Goal: Transaction & Acquisition: Purchase product/service

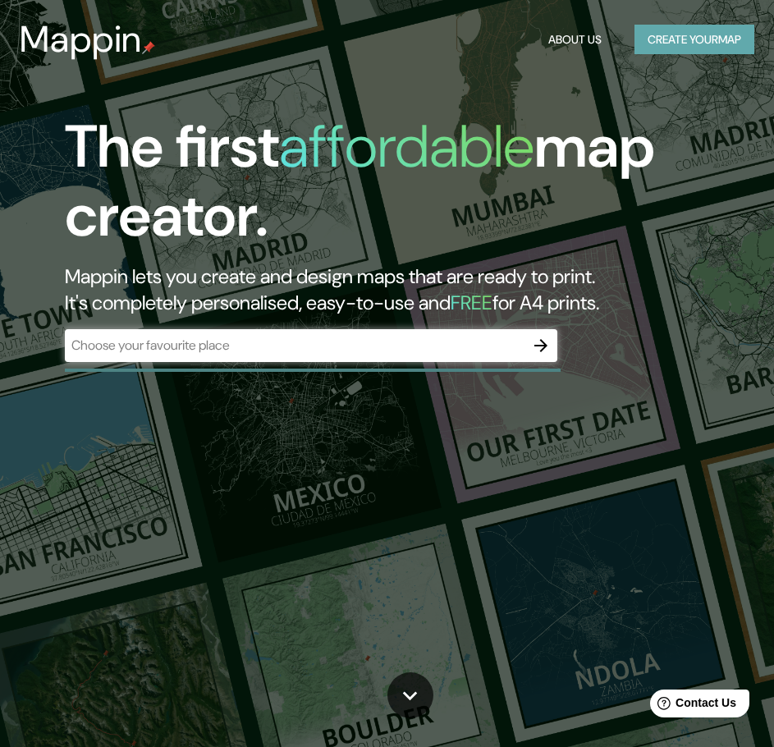
click at [677, 37] on button "Create your map" at bounding box center [694, 40] width 120 height 30
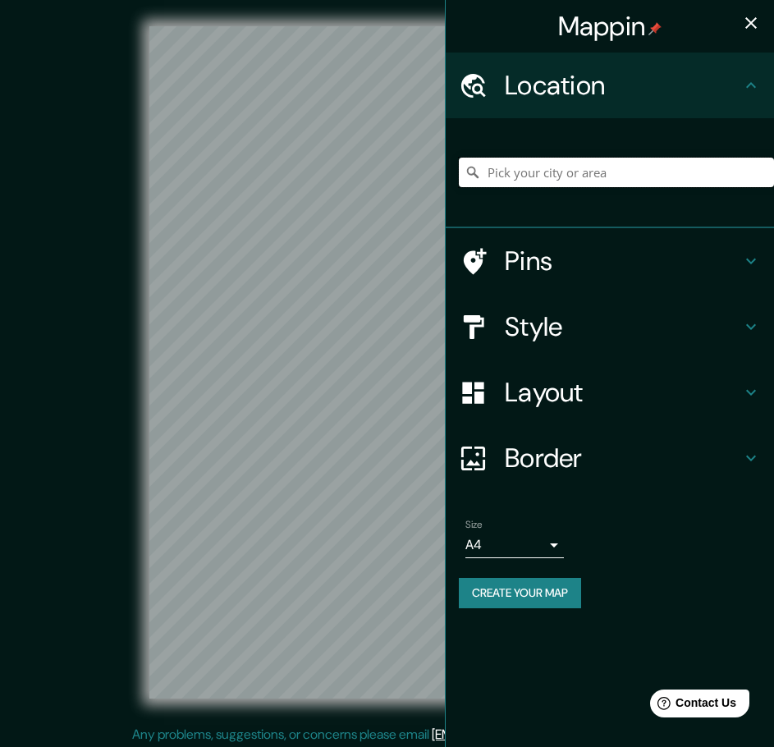
click at [569, 176] on input "Pick your city or area" at bounding box center [616, 173] width 315 height 30
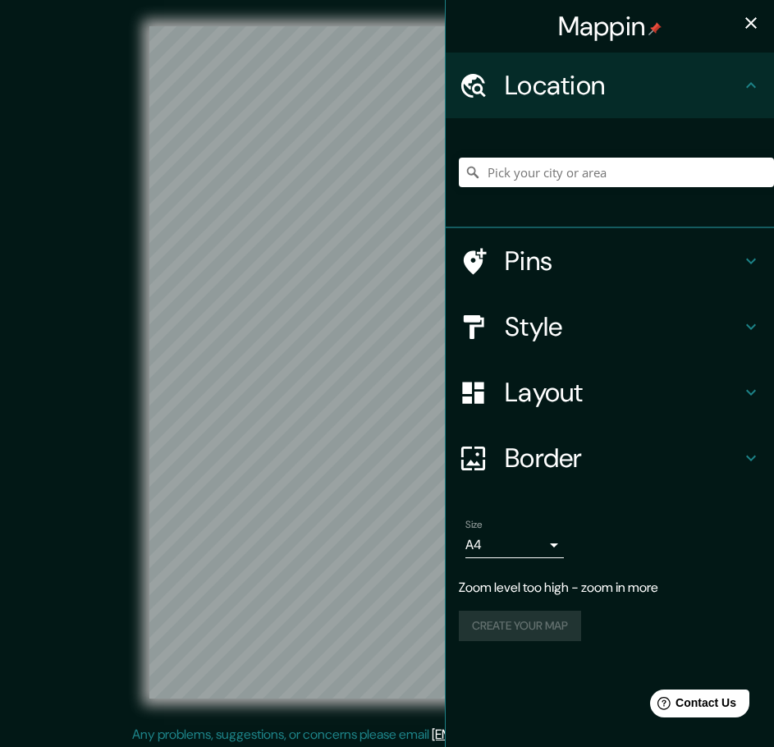
click at [488, 282] on div "Mappin Location Pins Style Layout Border Choose a border. Hint : you can make l…" at bounding box center [387, 375] width 774 height 751
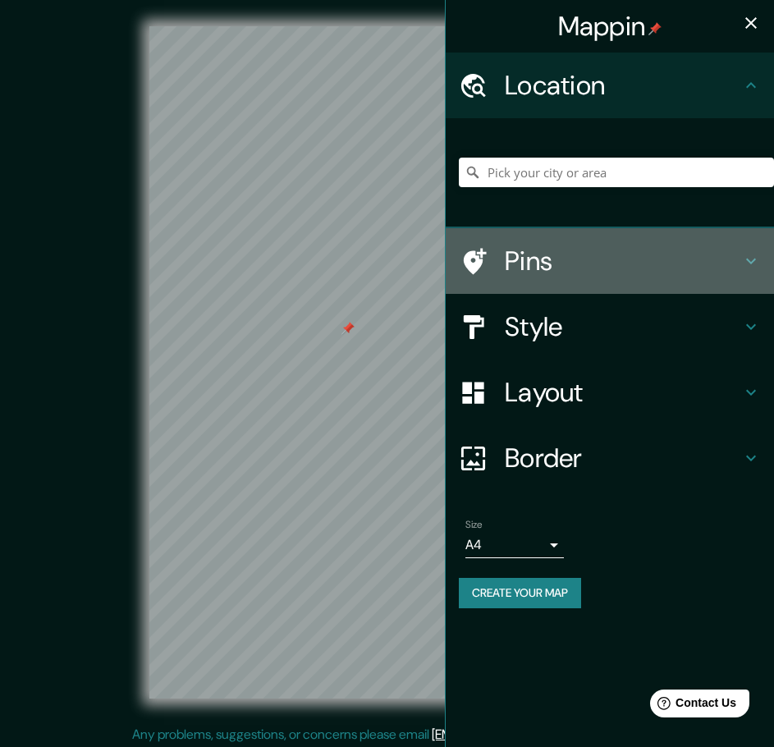
click at [524, 271] on h4 "Pins" at bounding box center [623, 261] width 236 height 33
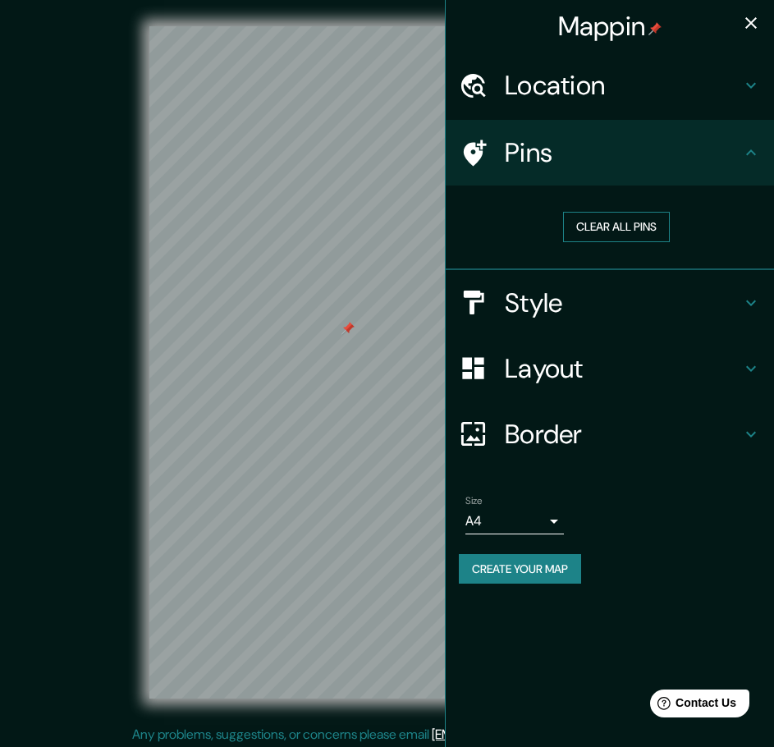
click at [610, 229] on button "Clear all pins" at bounding box center [616, 227] width 107 height 30
click at [541, 304] on h4 "Style" at bounding box center [623, 302] width 236 height 33
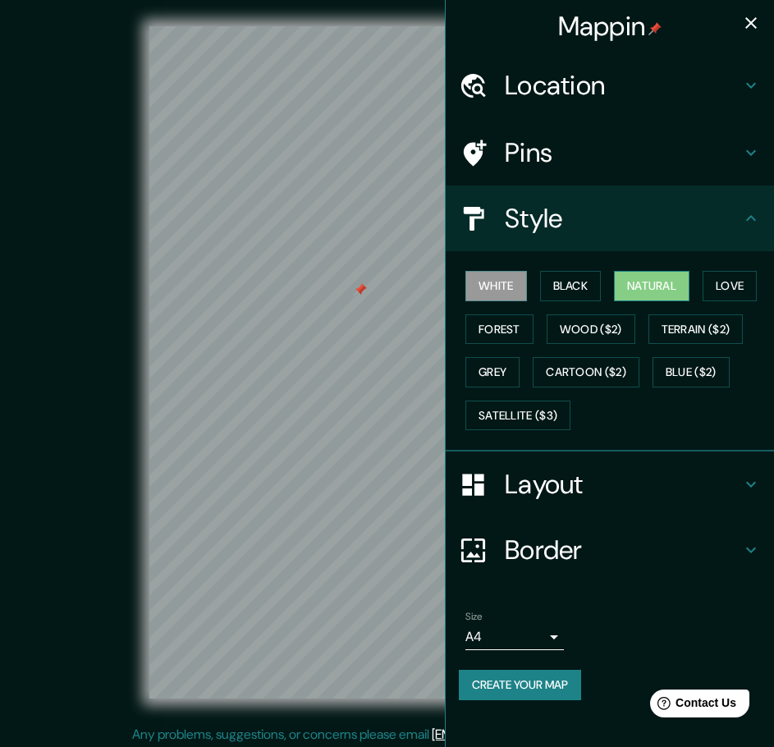
click at [642, 279] on button "Natural" at bounding box center [651, 286] width 75 height 30
click at [705, 327] on button "Terrain ($2)" at bounding box center [695, 329] width 95 height 30
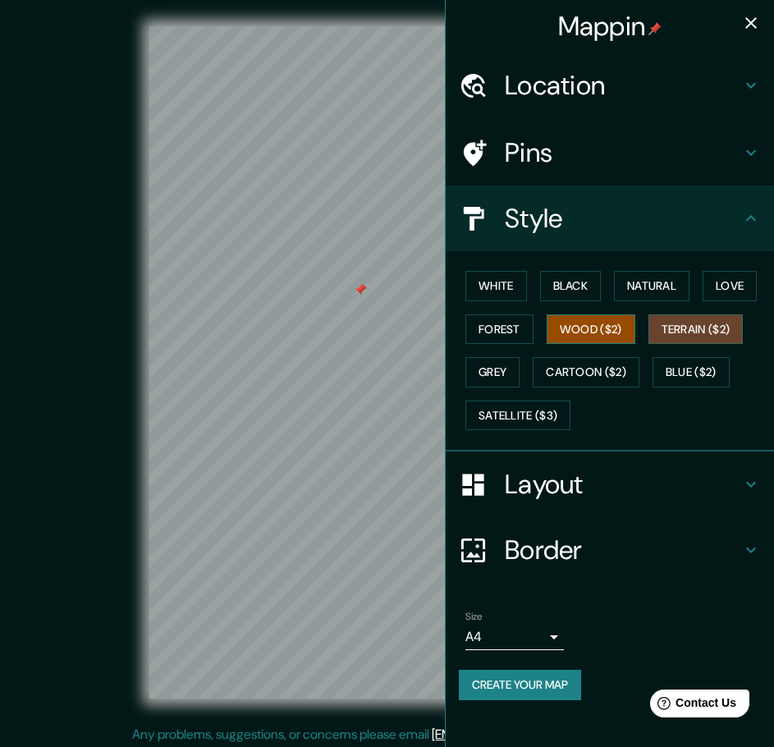
click at [585, 323] on button "Wood ($2)" at bounding box center [591, 329] width 89 height 30
click at [493, 369] on button "Grey" at bounding box center [492, 372] width 54 height 30
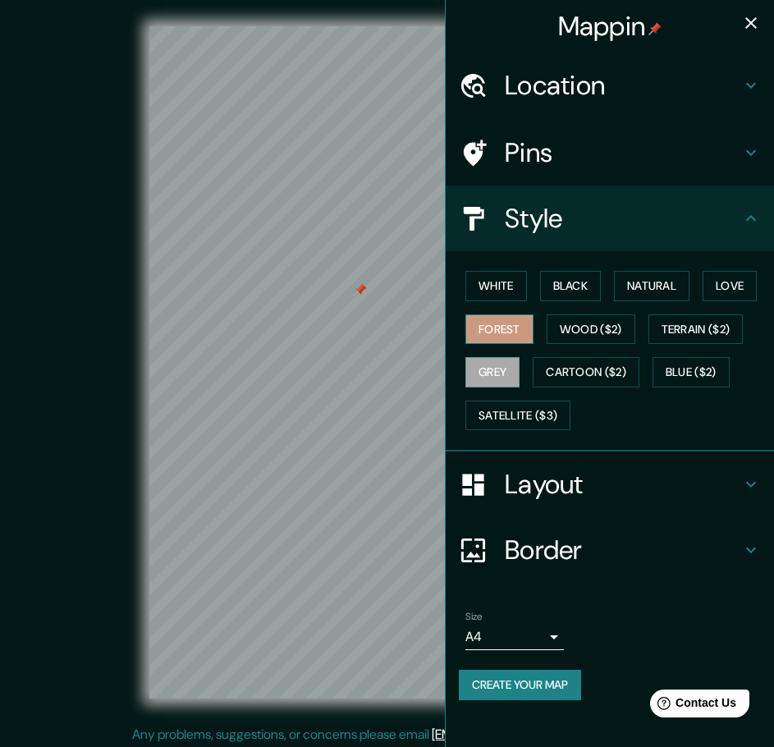
click at [491, 324] on button "Forest" at bounding box center [499, 329] width 68 height 30
click at [515, 410] on button "Satellite ($3)" at bounding box center [517, 415] width 105 height 30
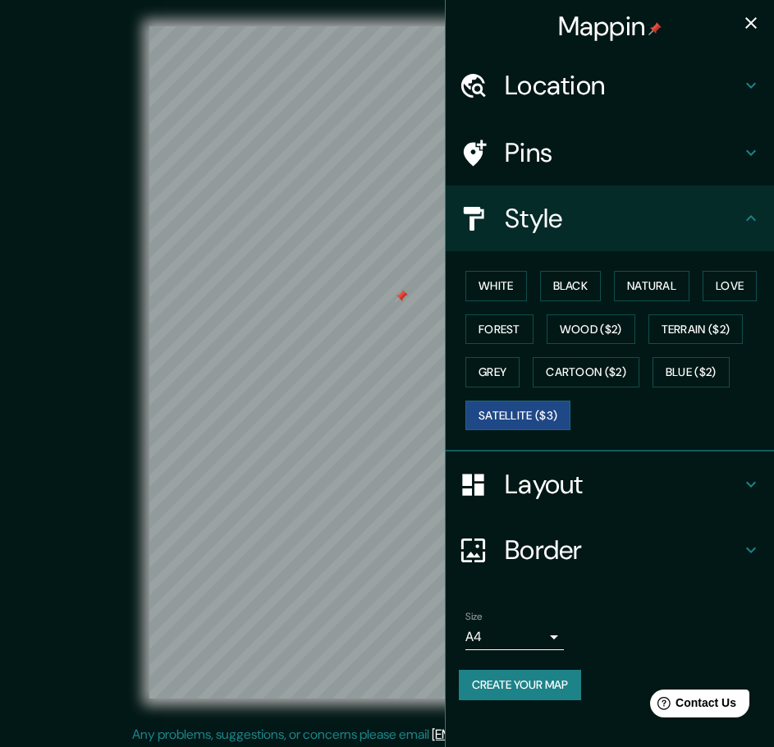
click at [560, 487] on h4 "Layout" at bounding box center [623, 484] width 236 height 33
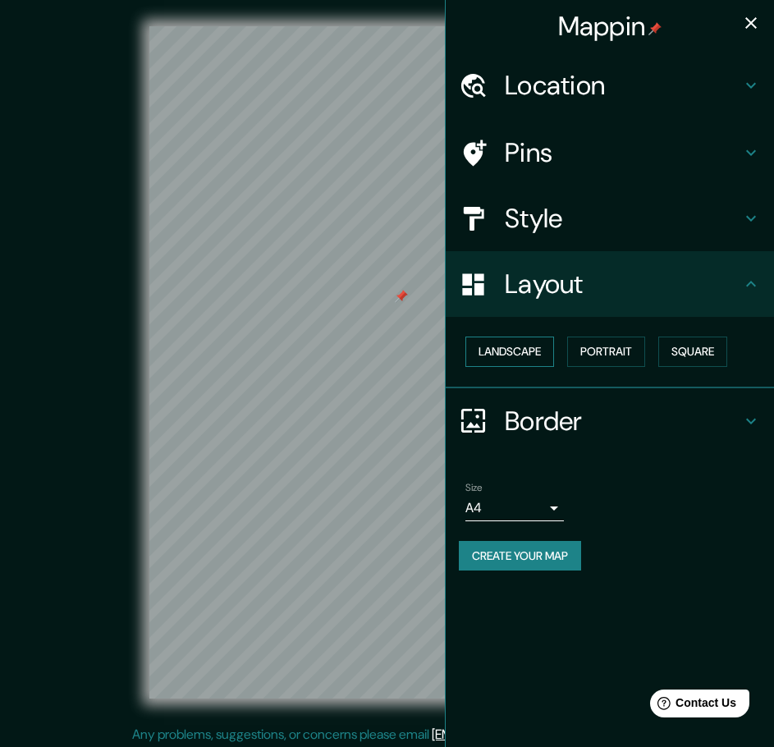
click at [524, 355] on button "Landscape" at bounding box center [509, 351] width 89 height 30
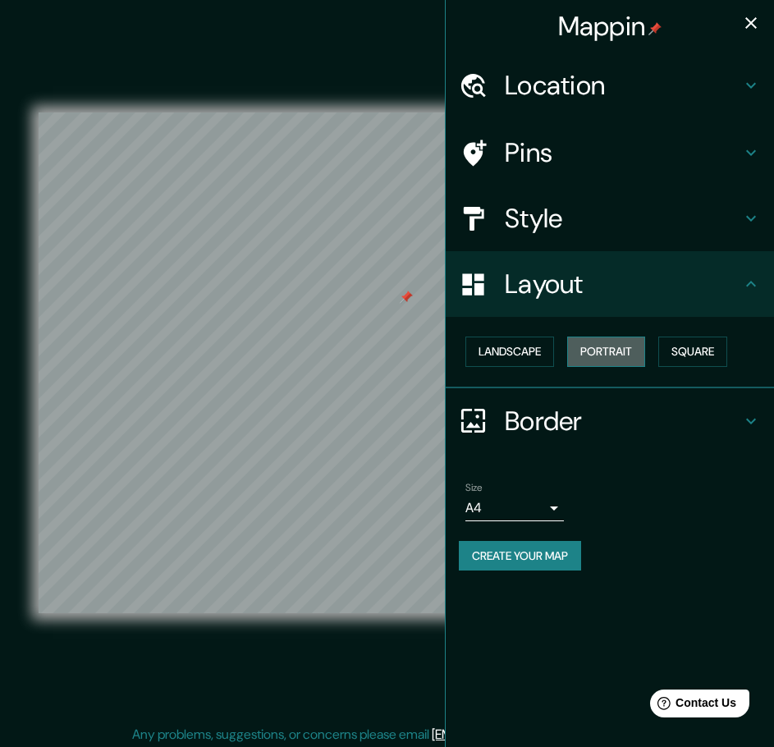
click at [621, 351] on button "Portrait" at bounding box center [606, 351] width 78 height 30
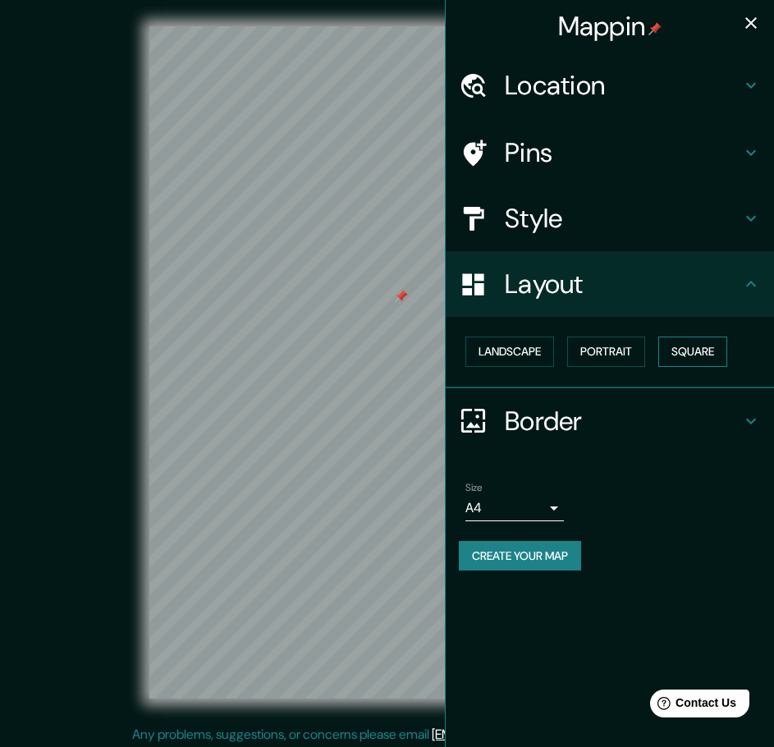
click at [717, 359] on button "Square" at bounding box center [692, 351] width 69 height 30
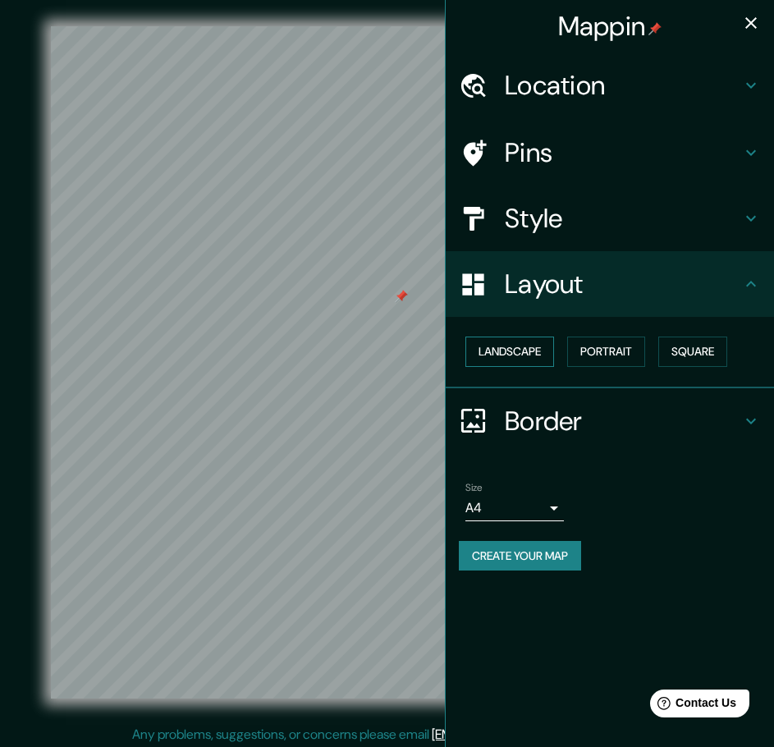
click at [510, 350] on button "Landscape" at bounding box center [509, 351] width 89 height 30
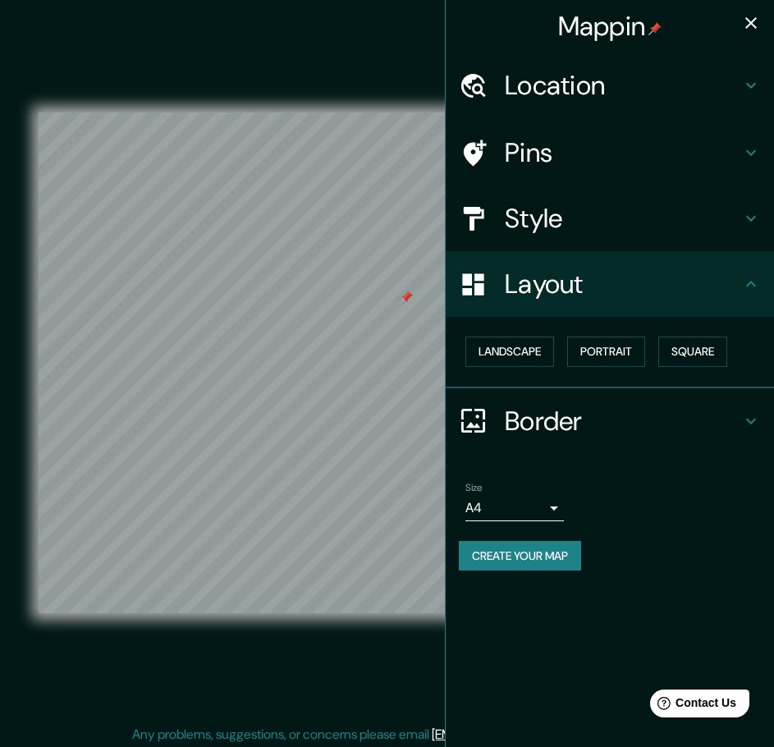
click at [540, 437] on h4 "Border" at bounding box center [623, 421] width 236 height 33
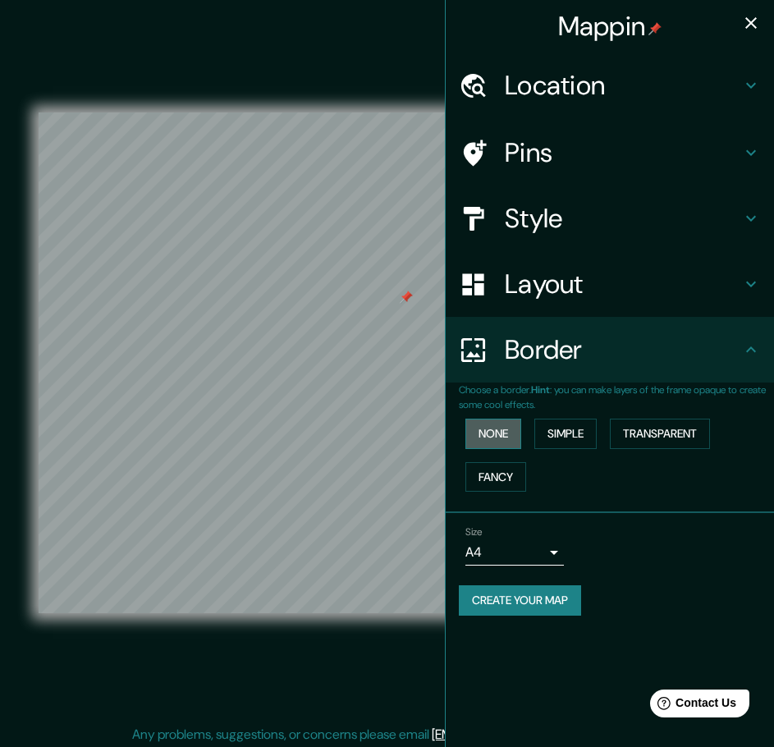
click at [484, 433] on button "None" at bounding box center [493, 434] width 56 height 30
click at [648, 428] on button "Transparent" at bounding box center [660, 434] width 100 height 30
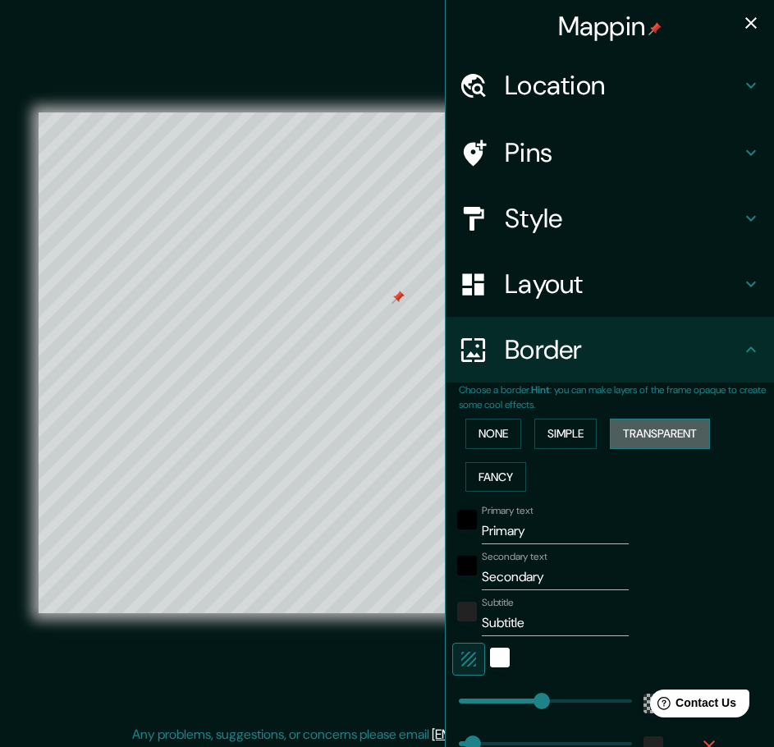
click at [664, 435] on button "Transparent" at bounding box center [660, 434] width 100 height 30
type input "414"
type input "69"
click at [492, 482] on button "Fancy" at bounding box center [495, 477] width 61 height 30
click at [650, 436] on button "Transparent" at bounding box center [660, 434] width 100 height 30
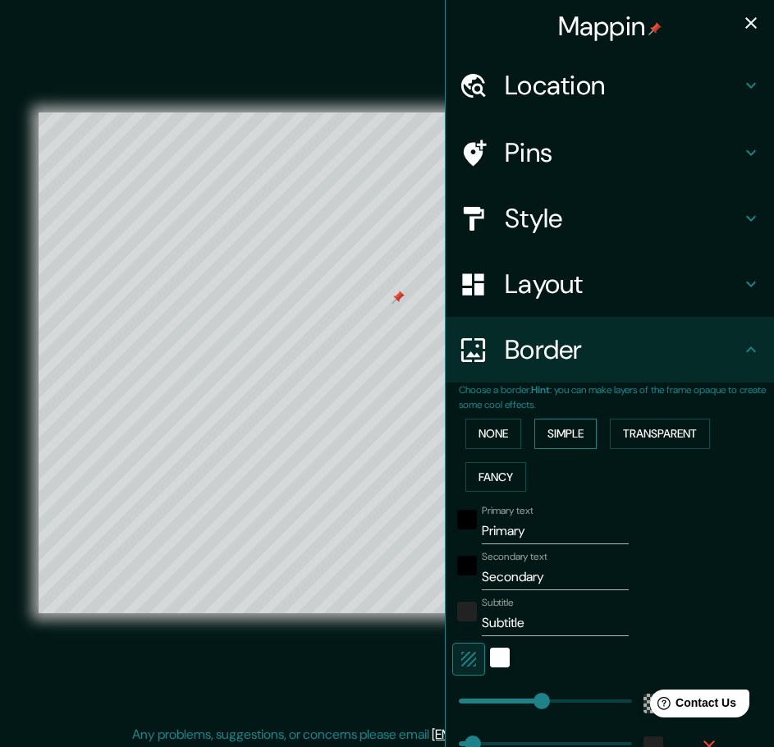
click at [572, 437] on button "Simple" at bounding box center [565, 434] width 62 height 30
click at [490, 438] on button "None" at bounding box center [493, 434] width 56 height 30
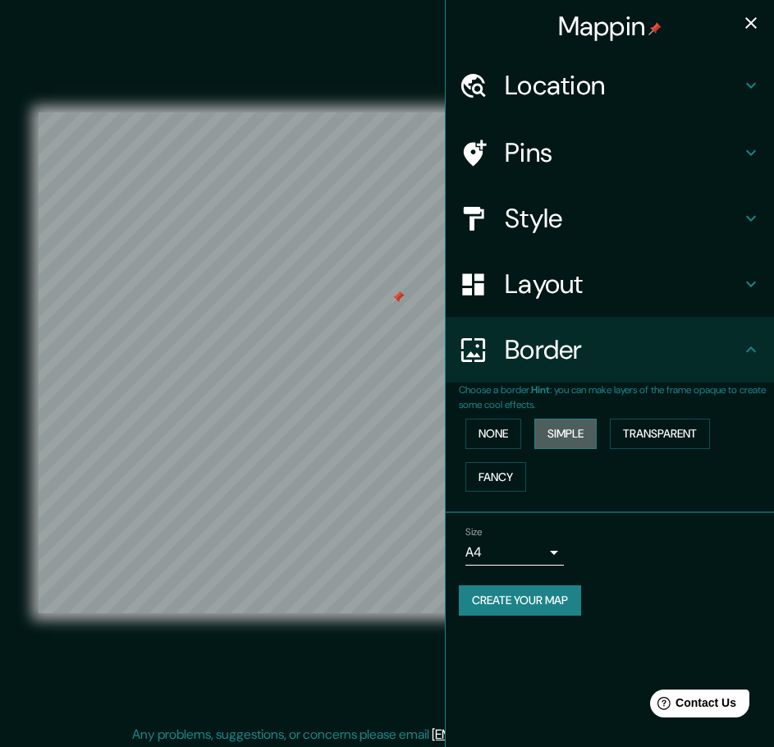
click at [574, 437] on button "Simple" at bounding box center [565, 434] width 62 height 30
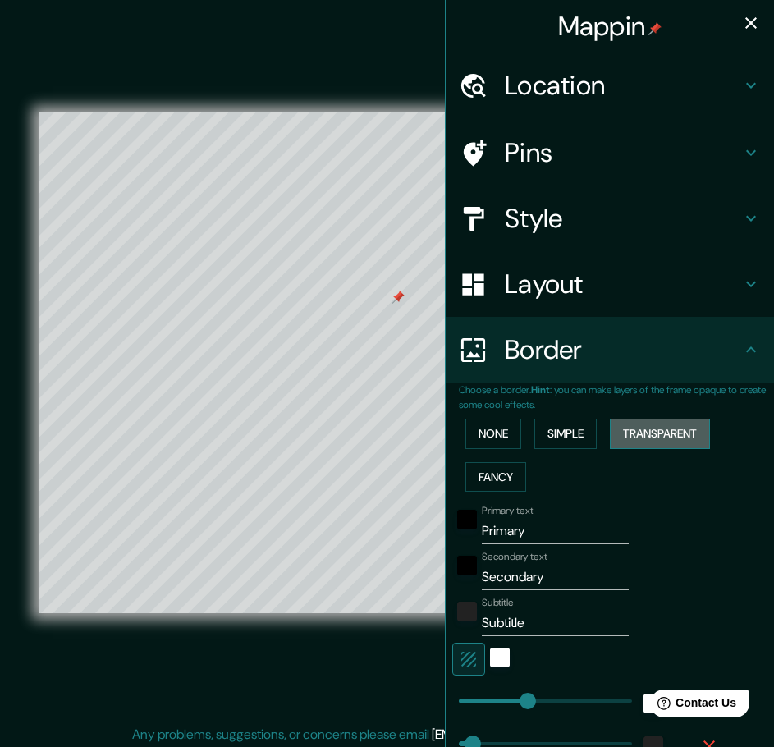
click at [650, 436] on button "Transparent" at bounding box center [660, 434] width 100 height 30
click at [488, 477] on button "Fancy" at bounding box center [495, 477] width 61 height 30
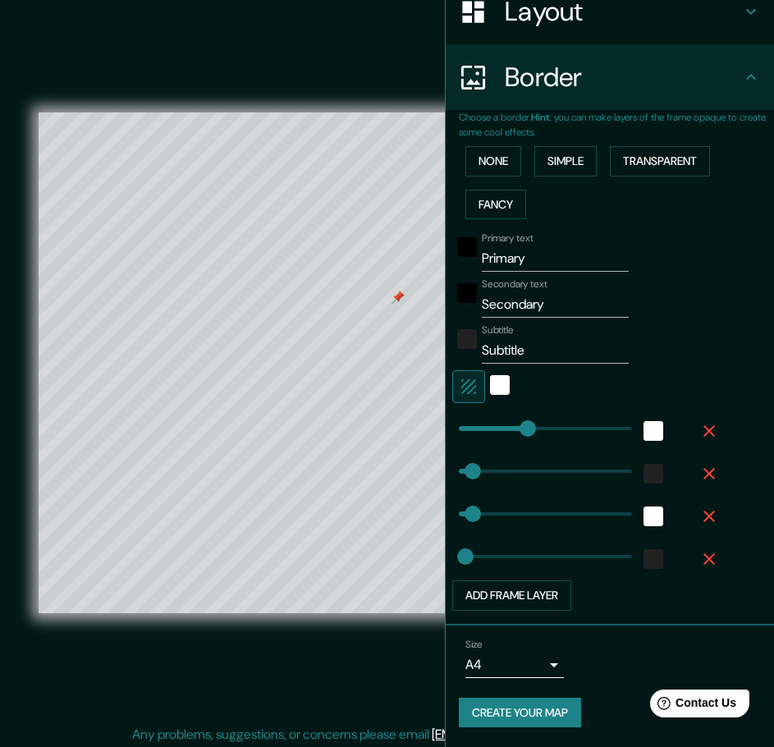
scroll to position [4, 0]
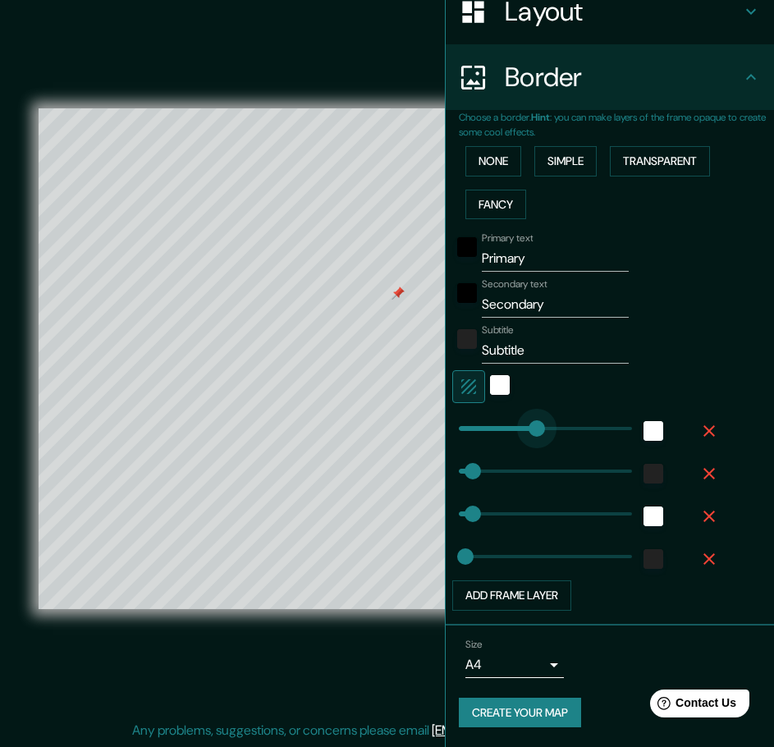
type input "0"
type input "69"
type input "34"
type input "69"
